Goal: Task Accomplishment & Management: Manage account settings

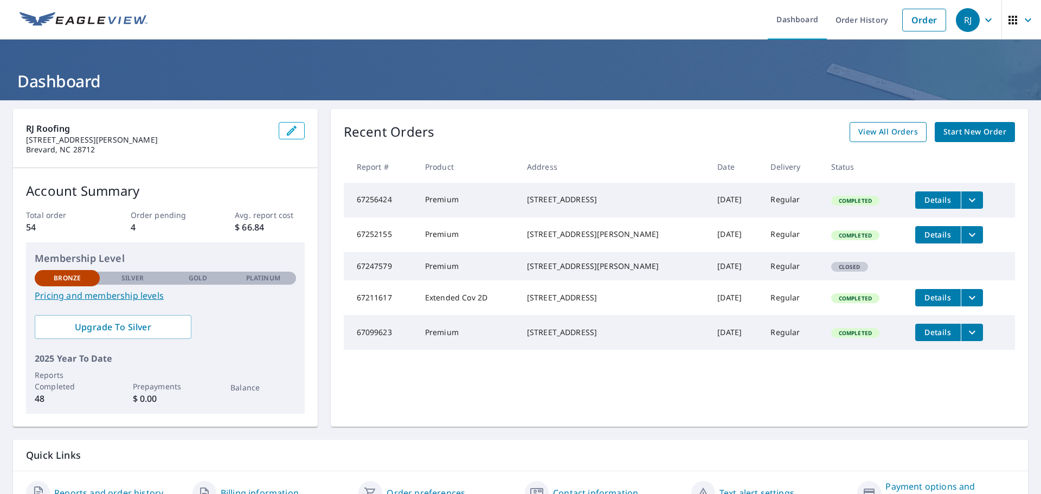
click at [887, 137] on span "View All Orders" at bounding box center [888, 132] width 60 height 14
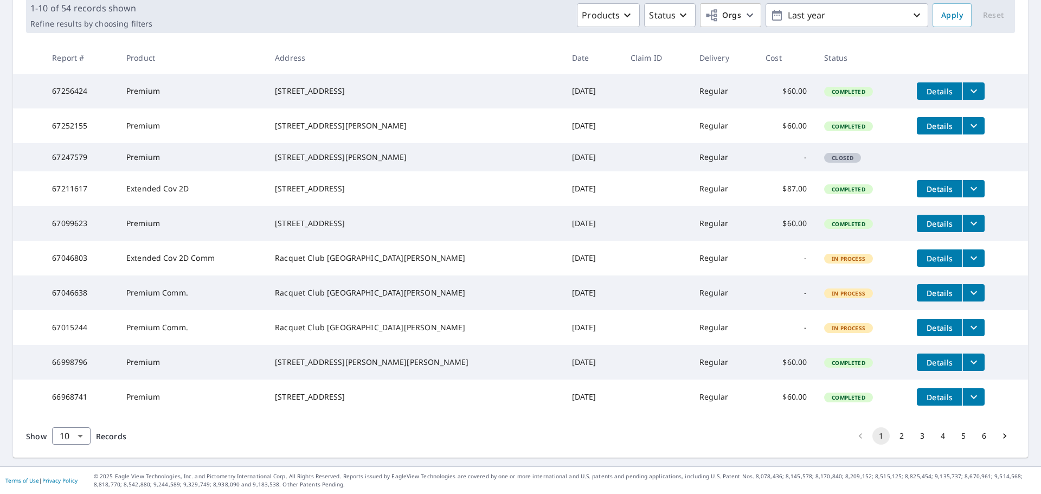
scroll to position [216, 0]
click at [893, 433] on button "2" at bounding box center [901, 435] width 17 height 17
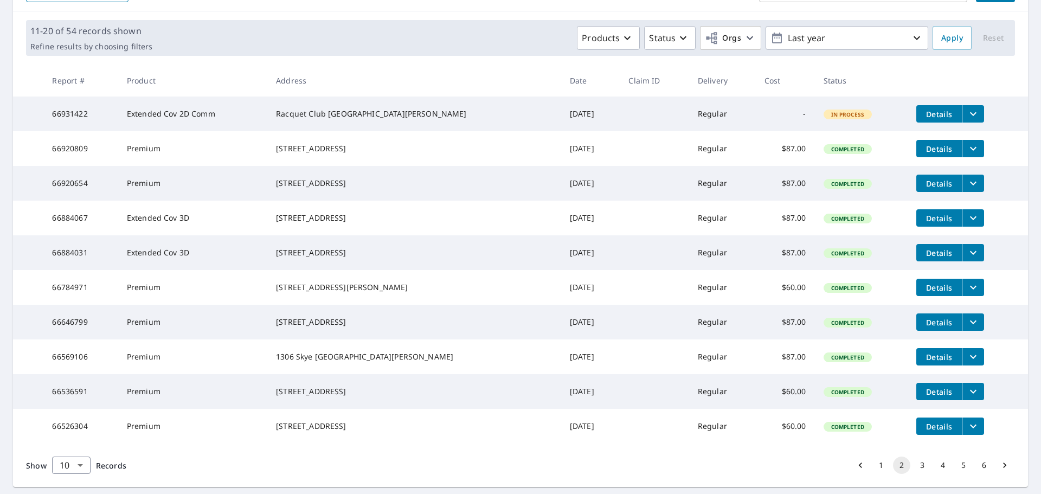
scroll to position [216, 0]
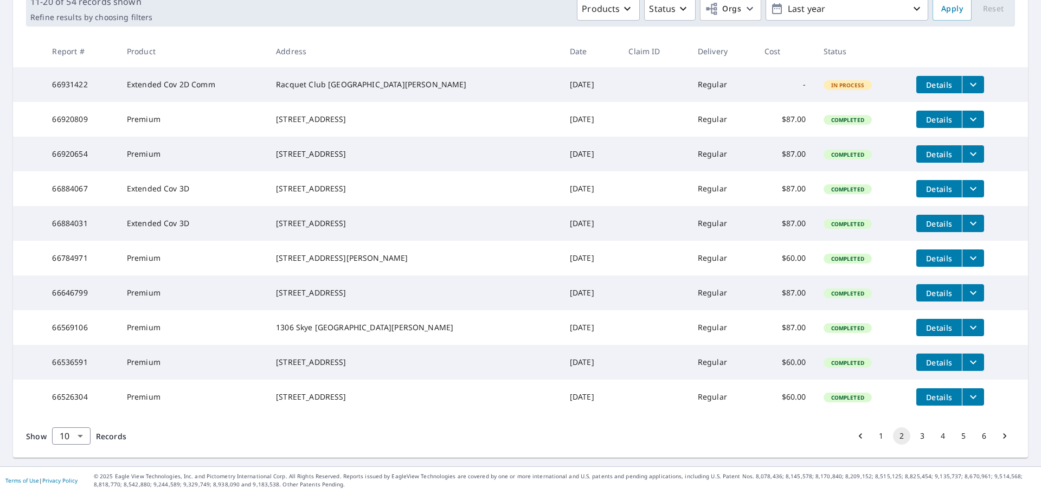
click at [913, 434] on button "3" at bounding box center [921, 435] width 17 height 17
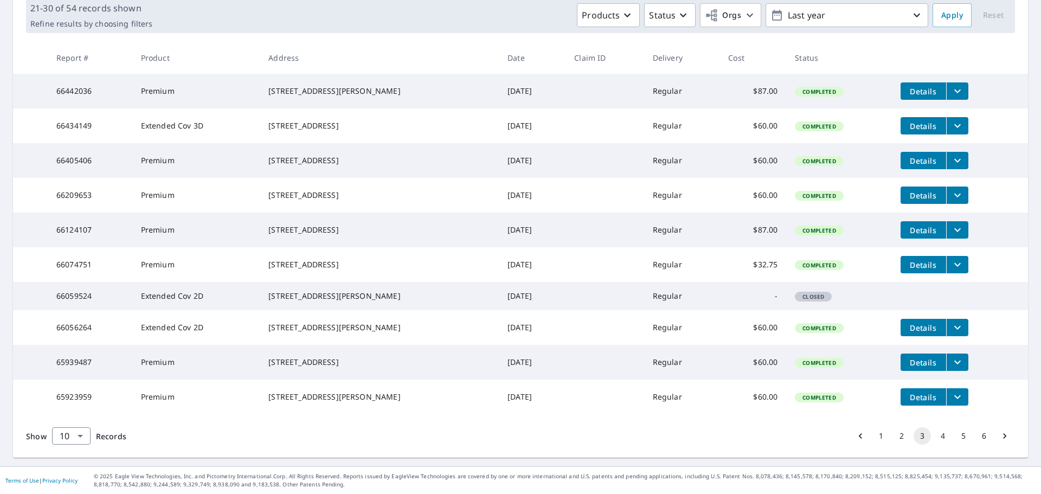
scroll to position [216, 0]
click at [934, 435] on button "4" at bounding box center [942, 435] width 17 height 17
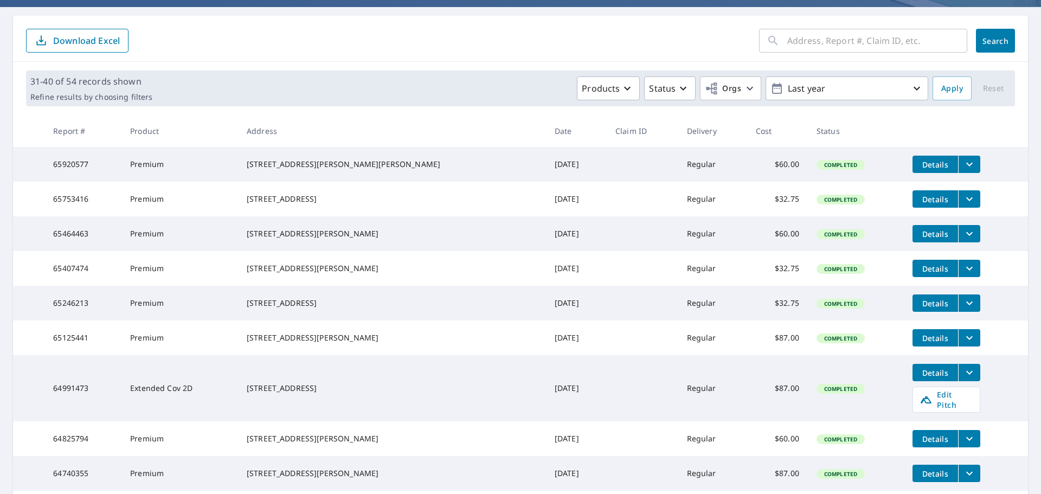
scroll to position [108, 0]
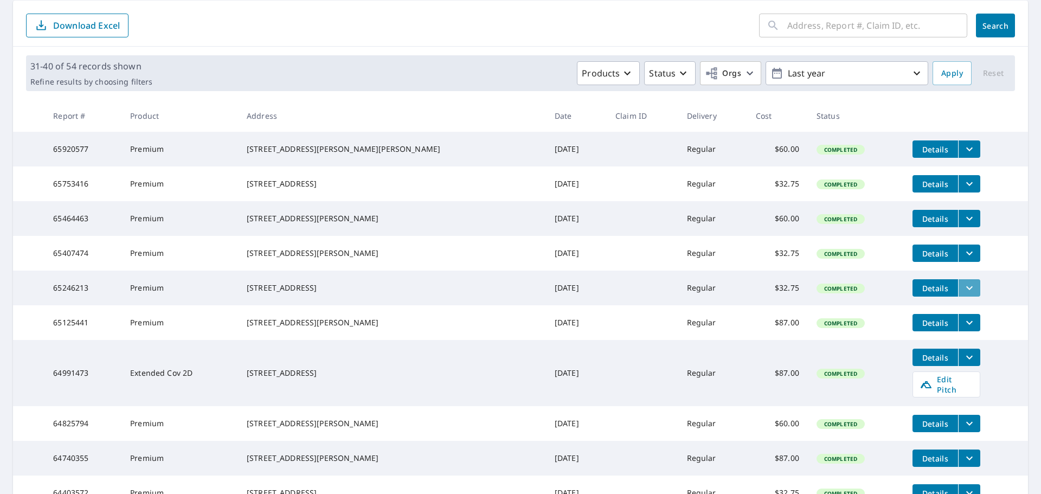
click at [963, 294] on icon "filesDropdownBtn-65246213" at bounding box center [969, 287] width 13 height 13
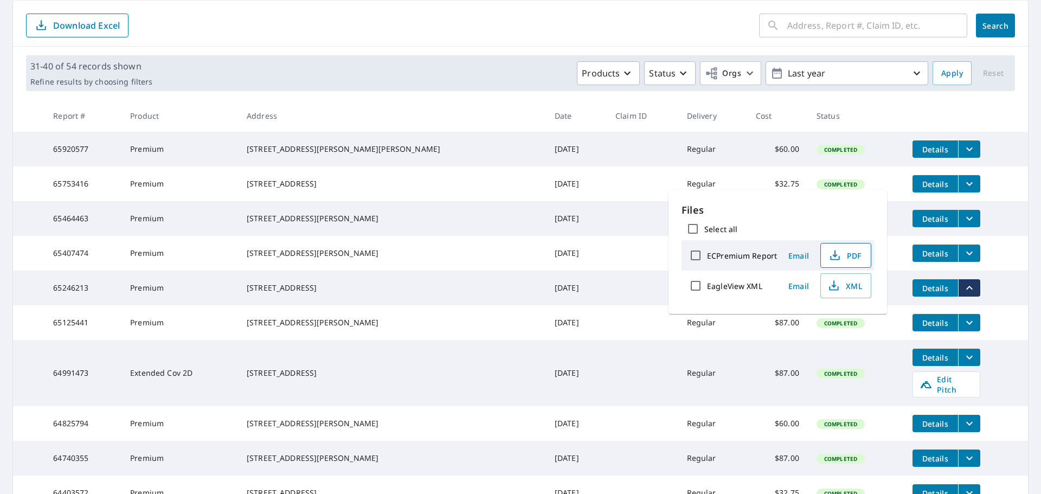
click at [854, 256] on span "PDF" at bounding box center [844, 255] width 35 height 13
